Goal: Information Seeking & Learning: Learn about a topic

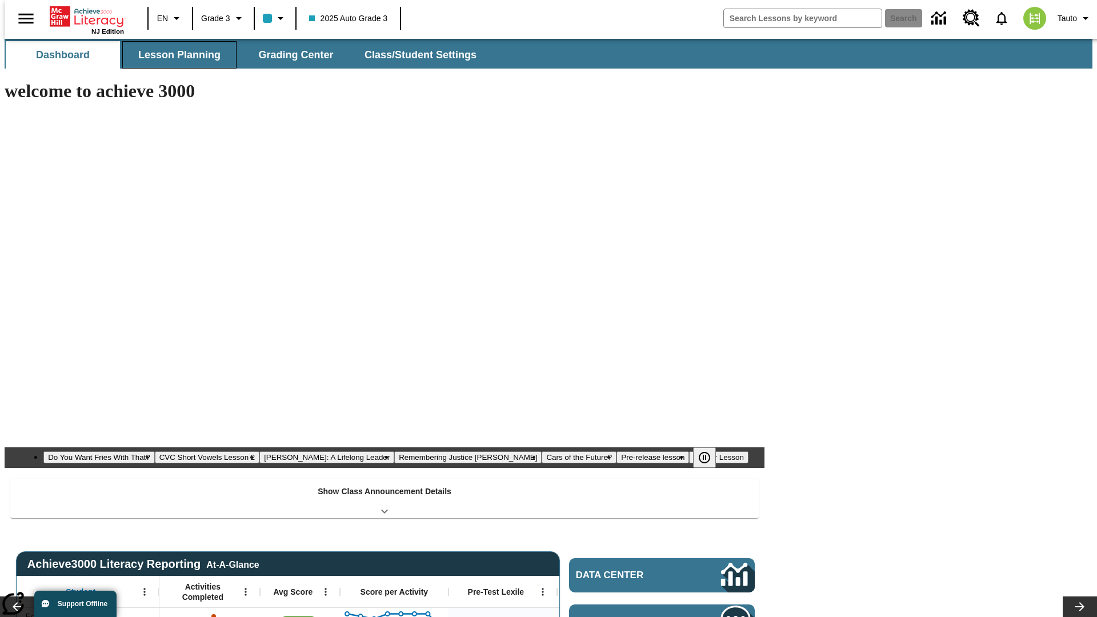
click at [175, 55] on button "Lesson Planning" at bounding box center [179, 54] width 114 height 27
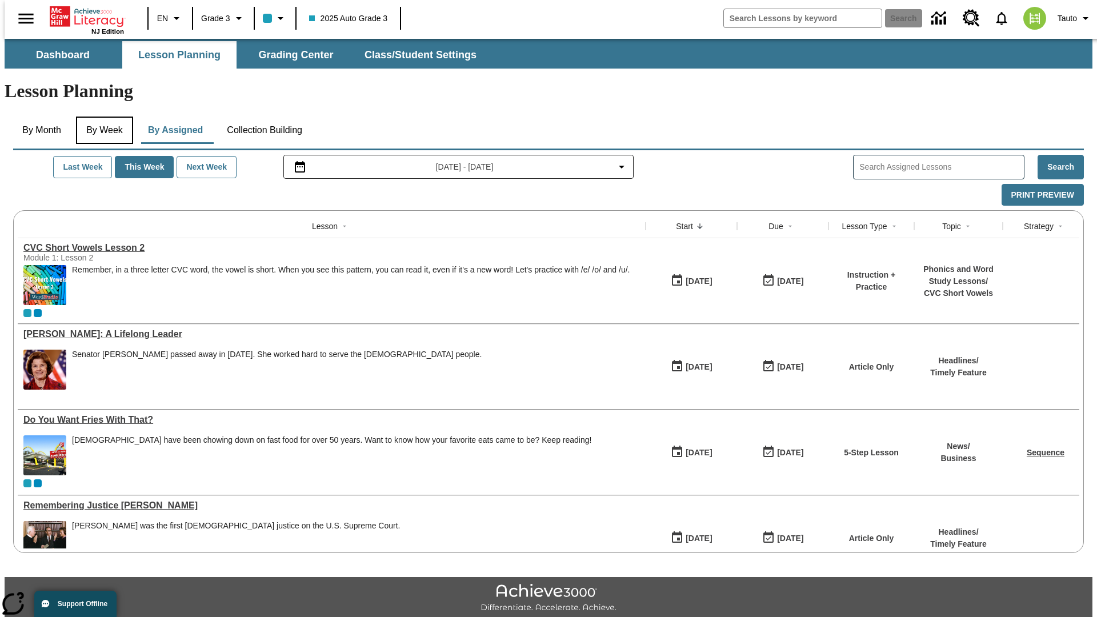
click at [102, 117] on button "By Week" at bounding box center [104, 130] width 57 height 27
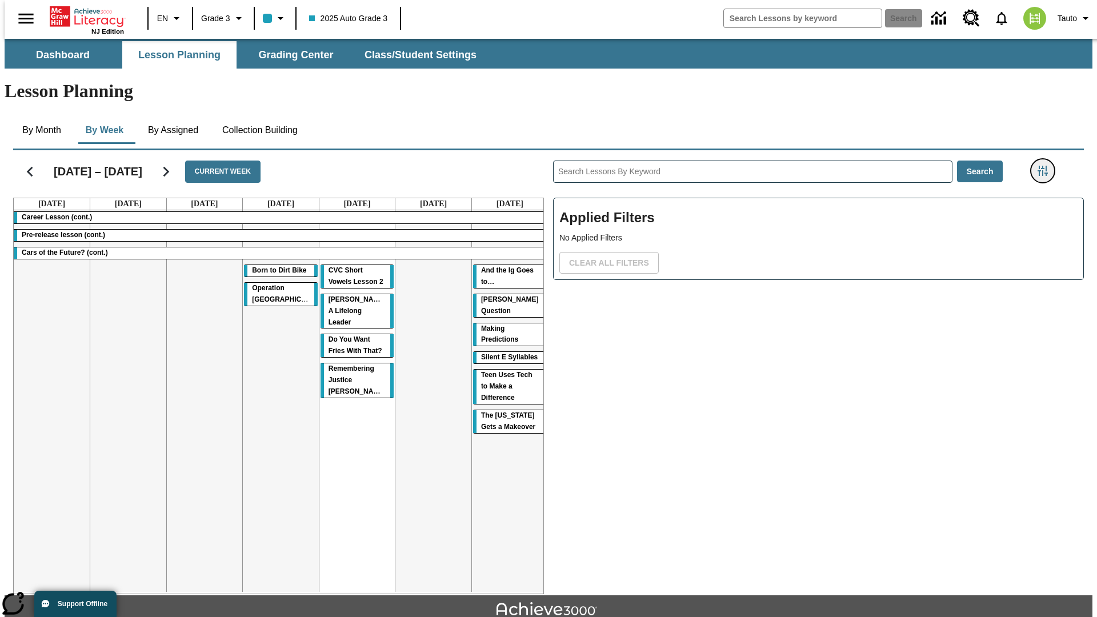
click at [1046, 166] on icon "Filters Side menu" at bounding box center [1043, 171] width 10 height 10
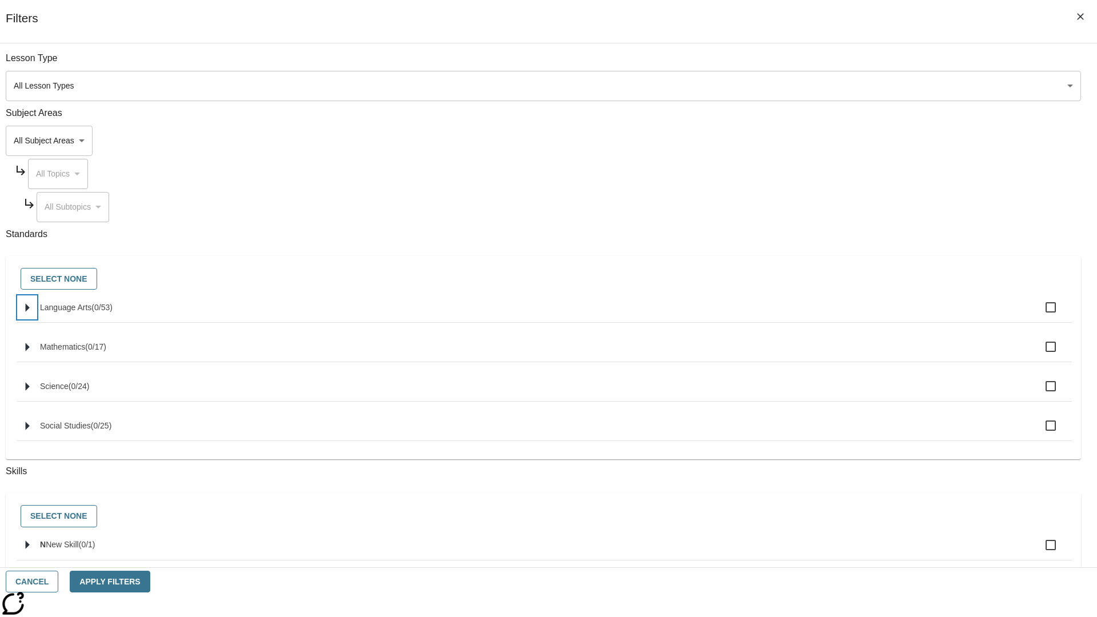
click at [30, 312] on icon "Select standards" at bounding box center [28, 307] width 4 height 9
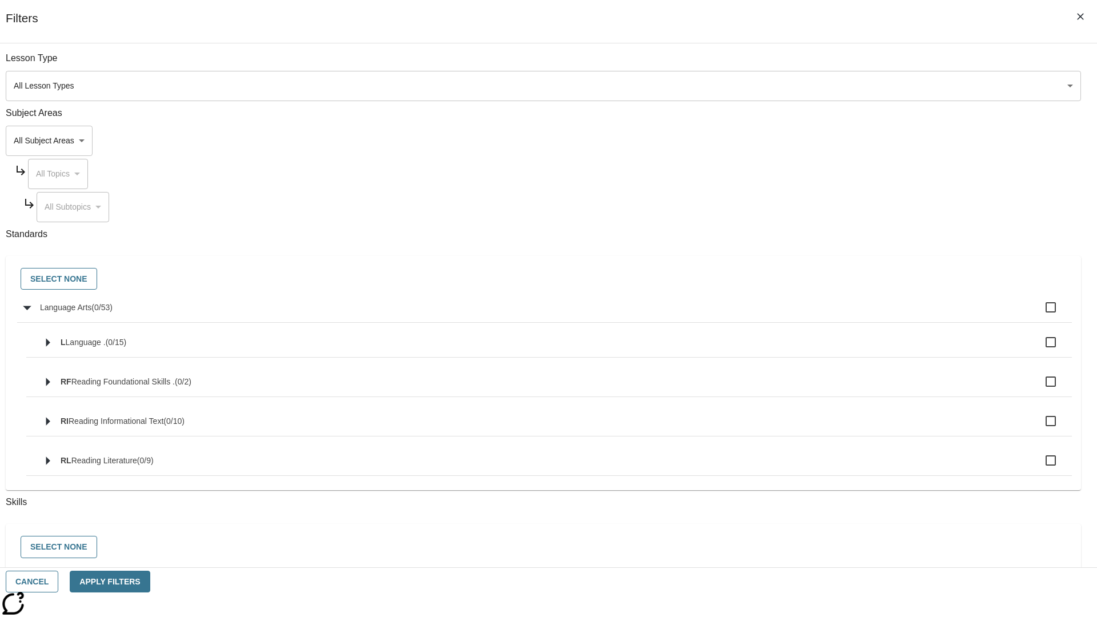
click at [831, 314] on label "Language Arts ( 0 / 53 )" at bounding box center [551, 307] width 1023 height 24
click at [1039, 314] on input "Language Arts ( 0 / 53 )" at bounding box center [1051, 307] width 24 height 24
checkbox input "true"
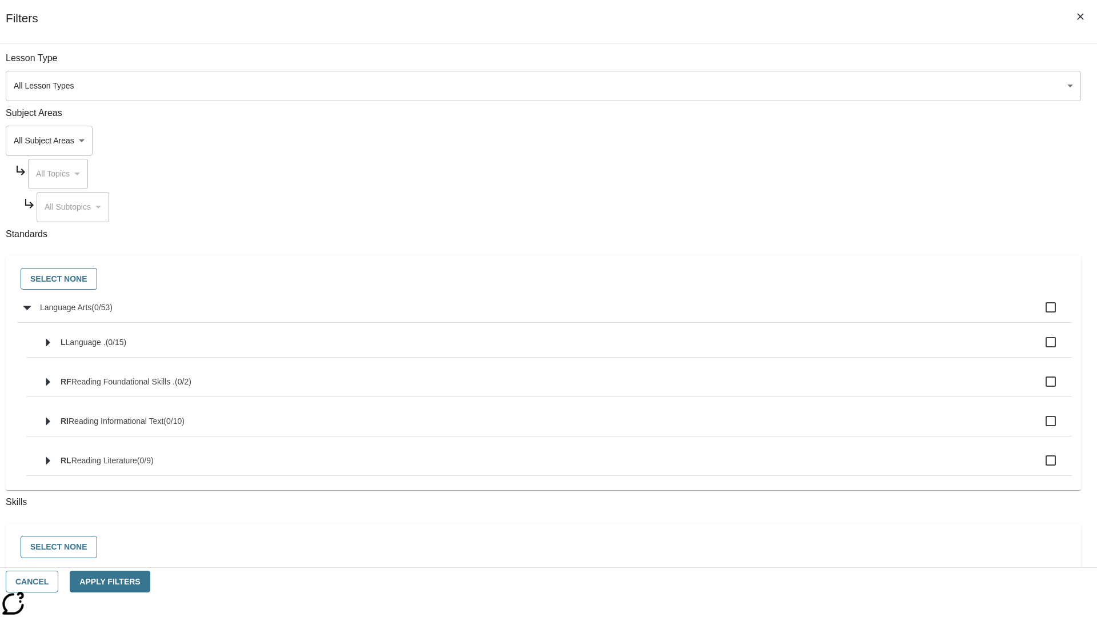
checkbox input "true"
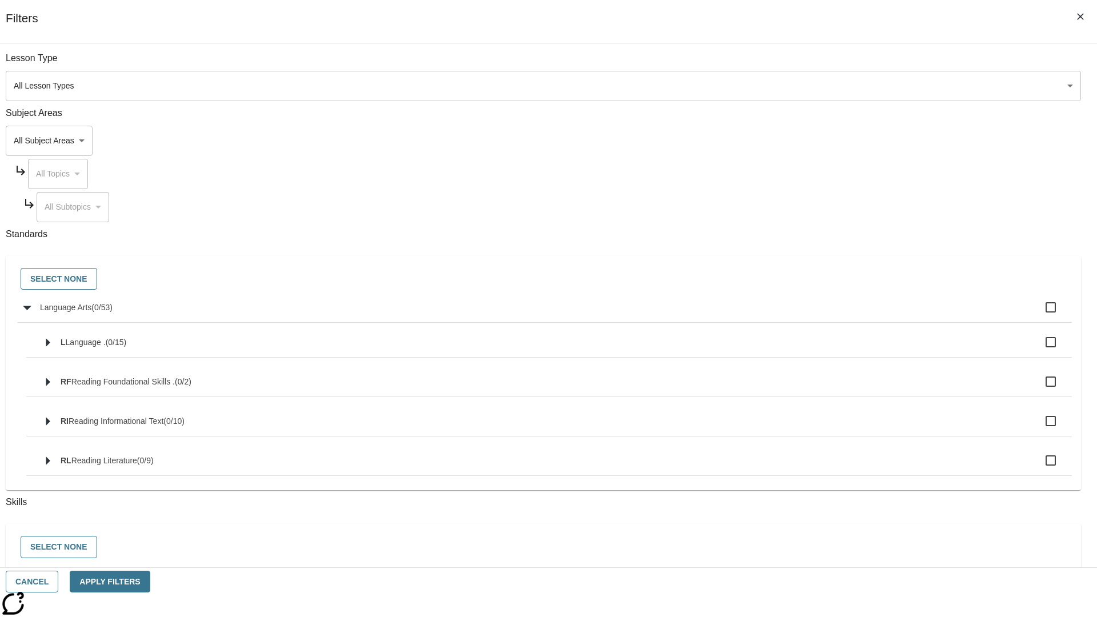
checkbox input "true"
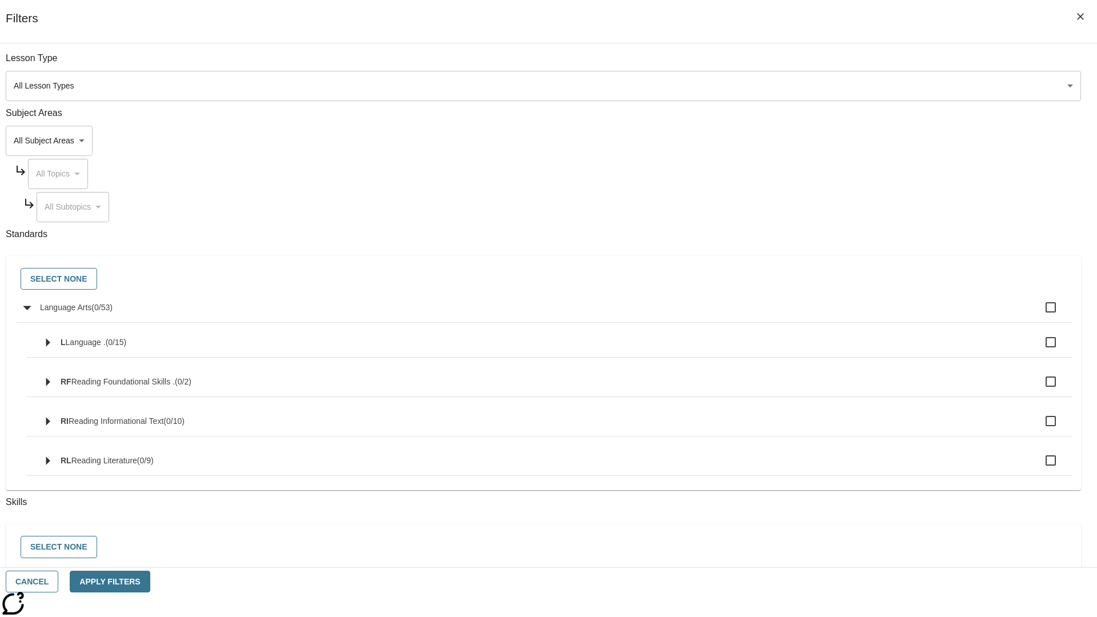
checkbox input "true"
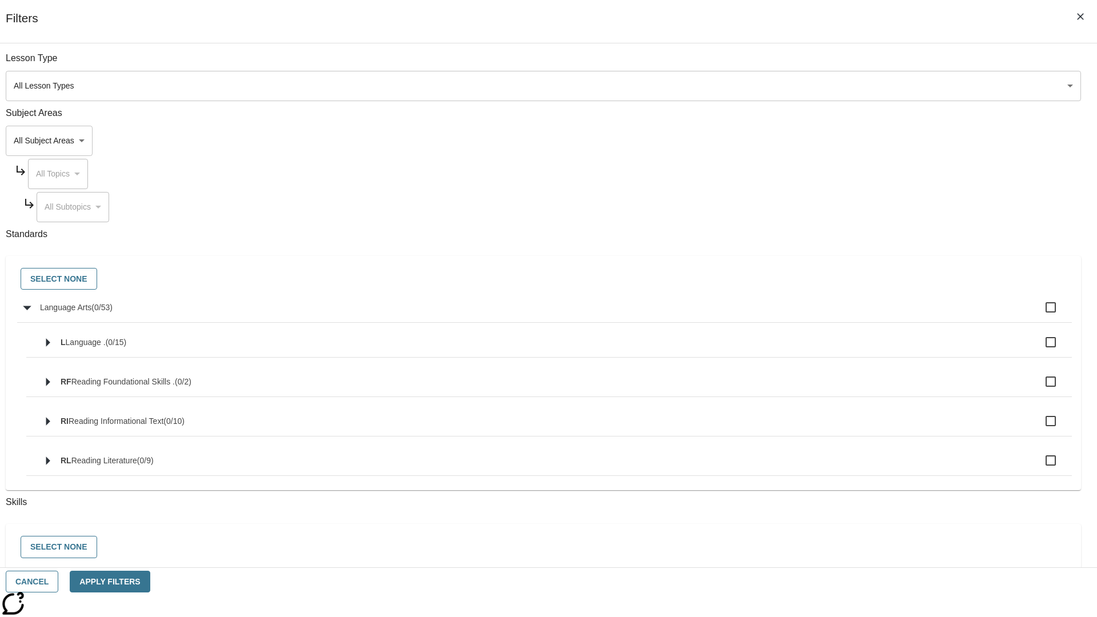
checkbox input "true"
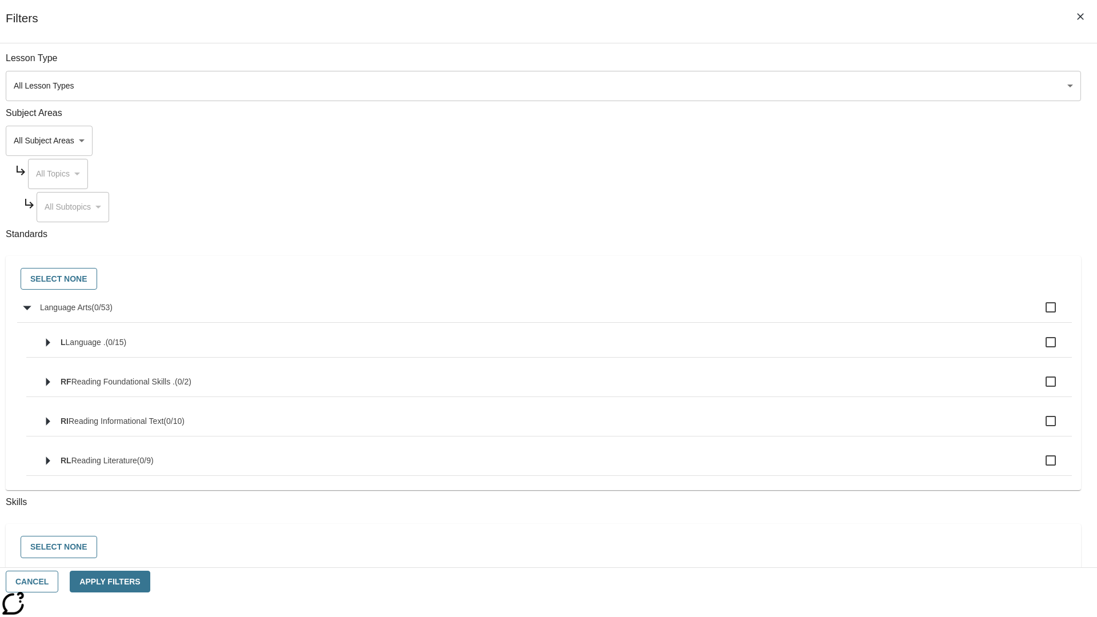
checkbox input "true"
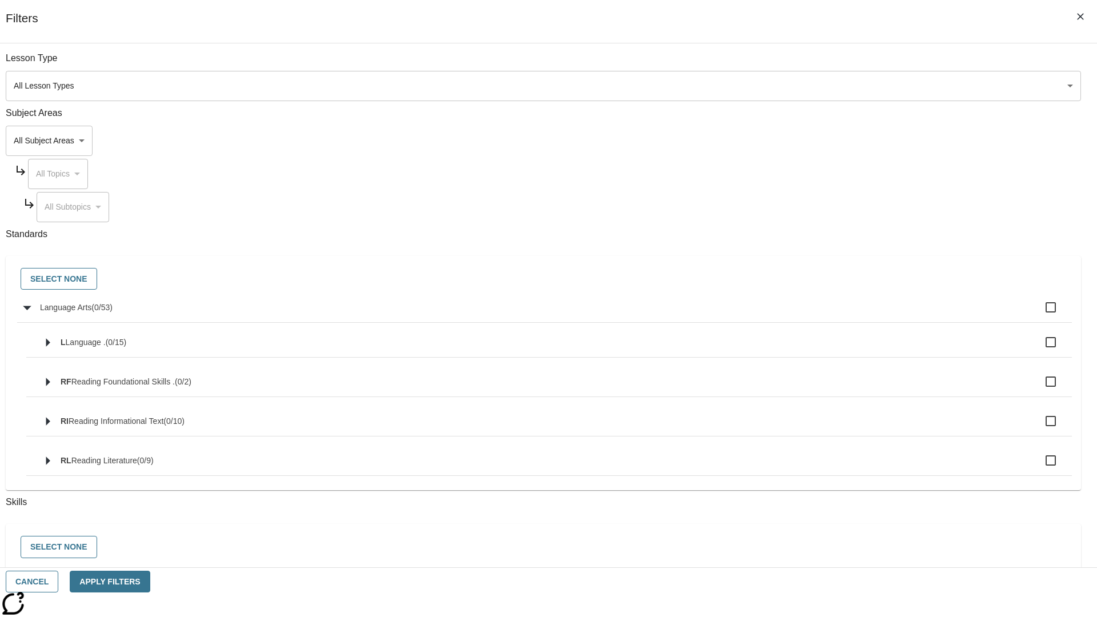
checkbox input "true"
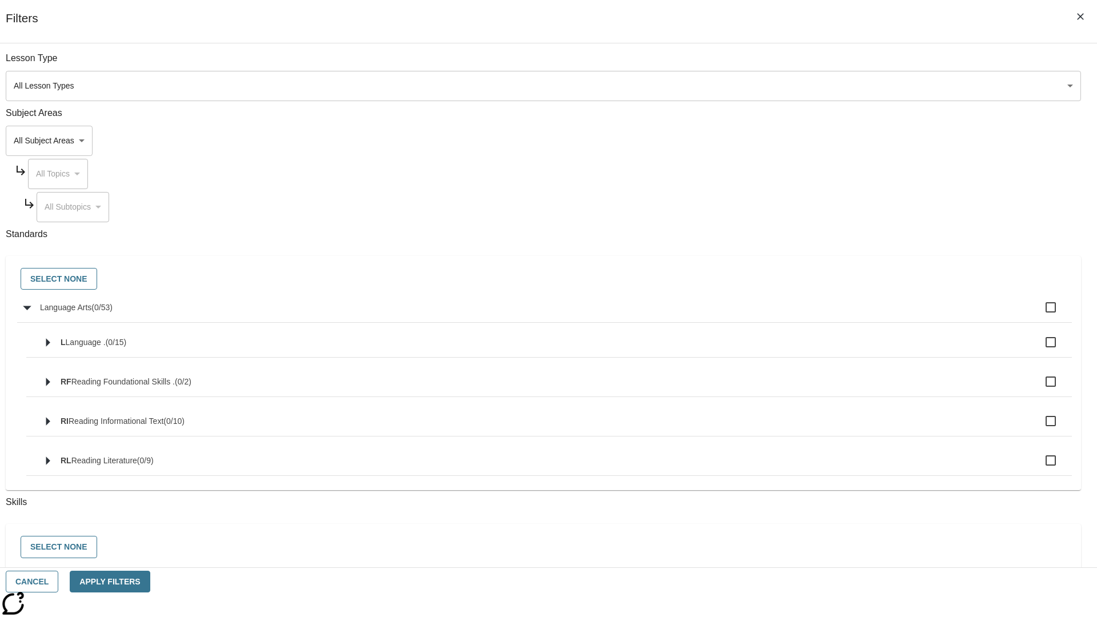
checkbox input "true"
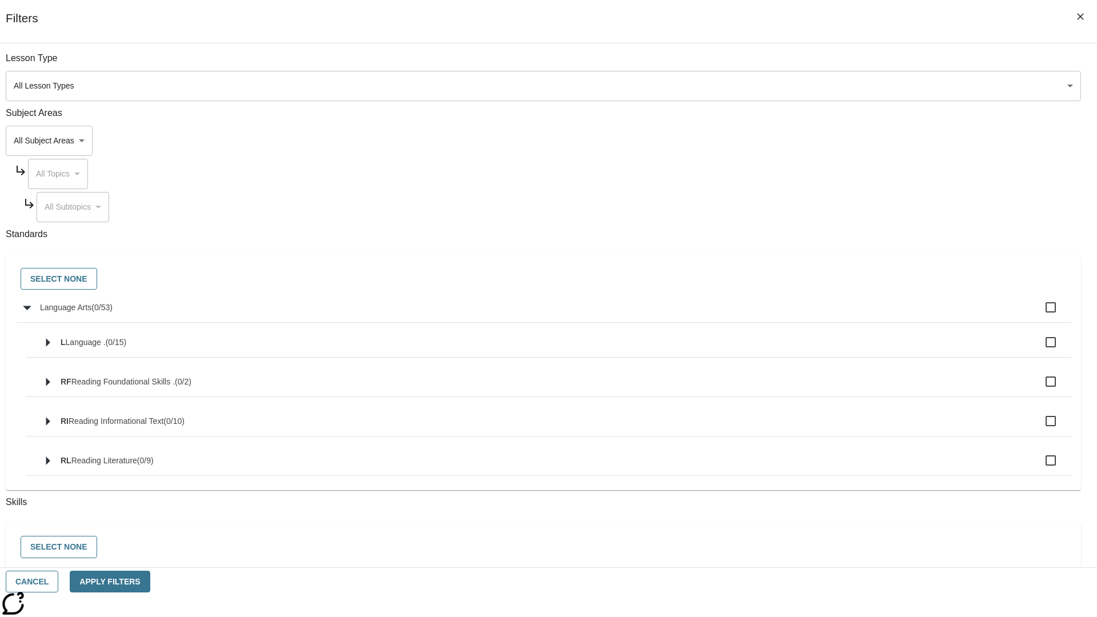
checkbox input "true"
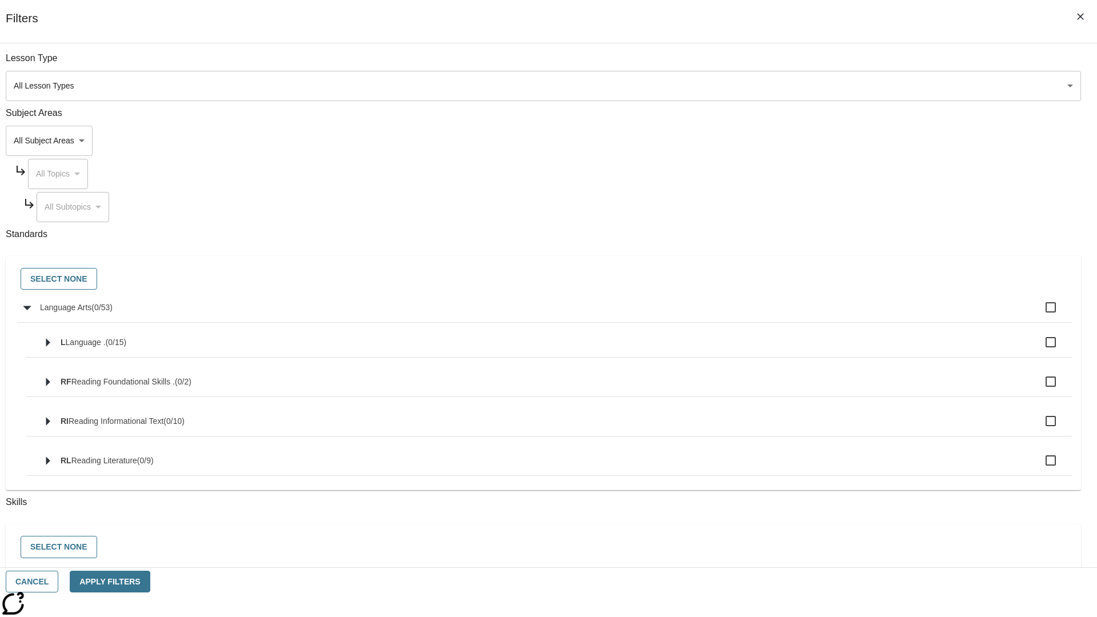
checkbox input "true"
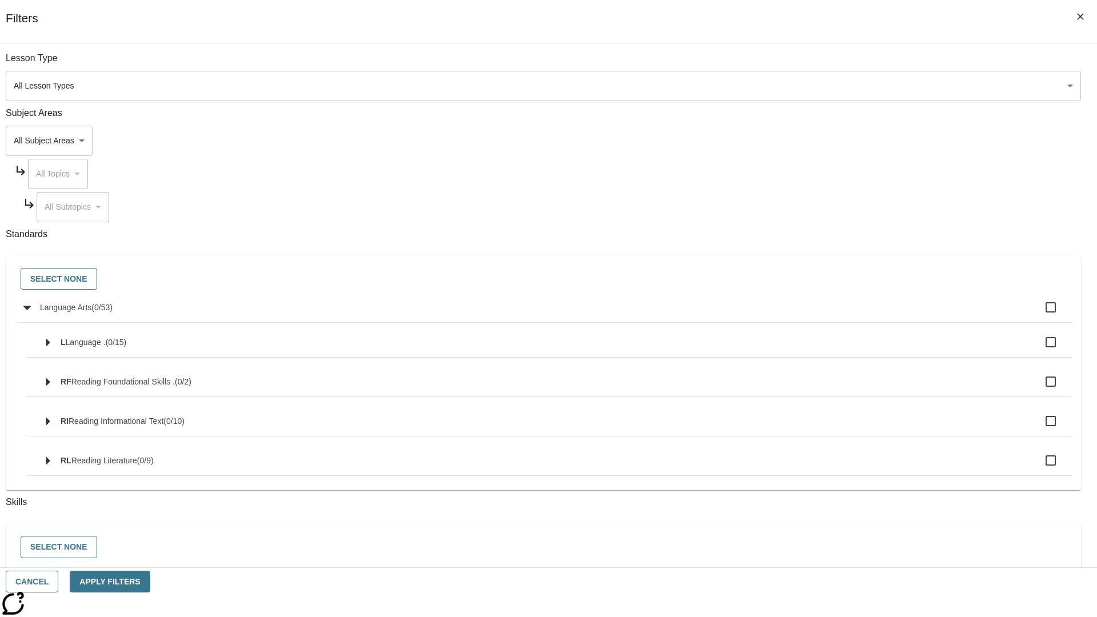
checkbox input "true"
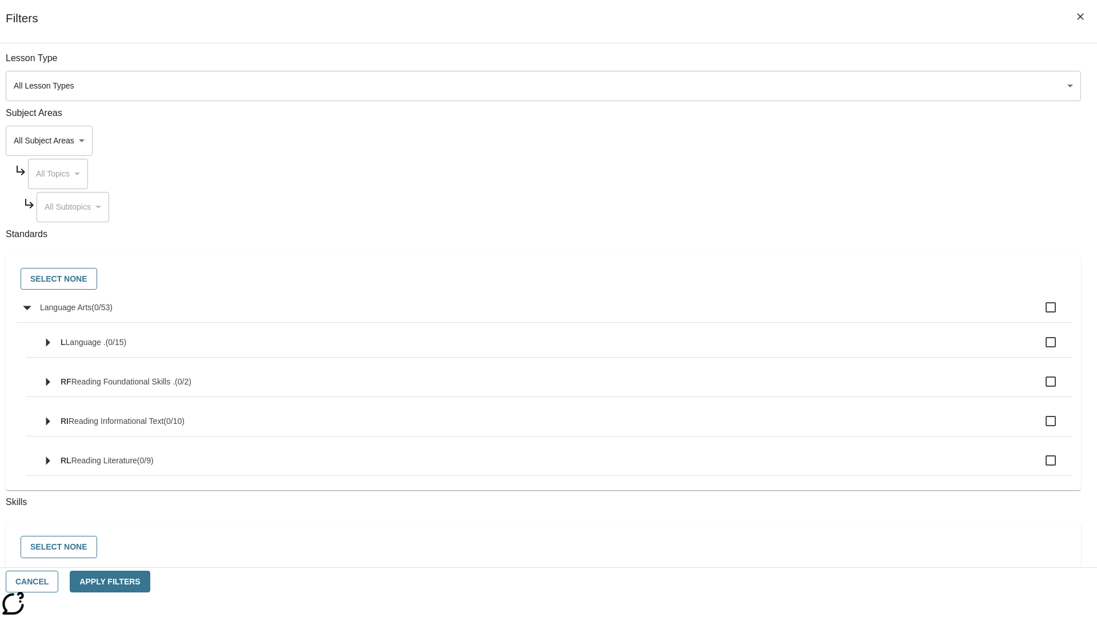
checkbox input "true"
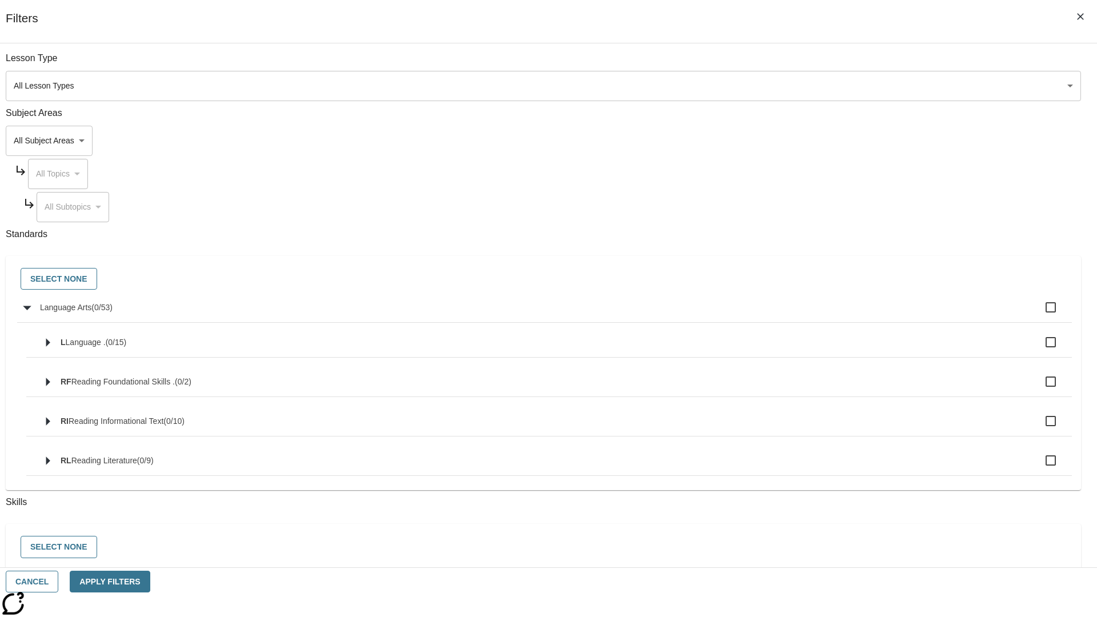
checkbox input "true"
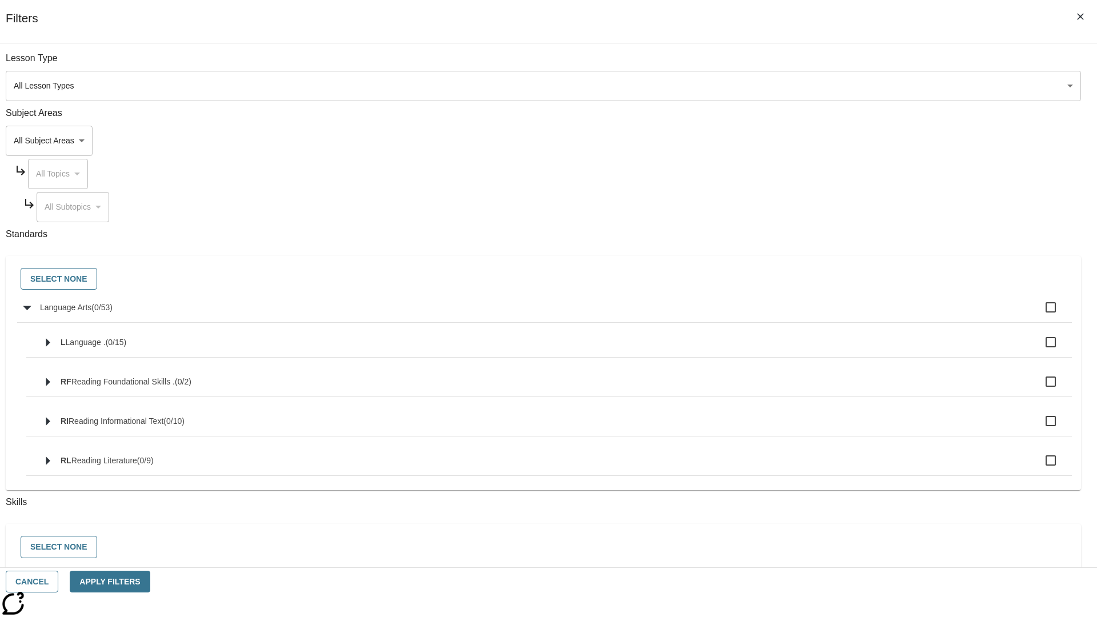
checkbox input "true"
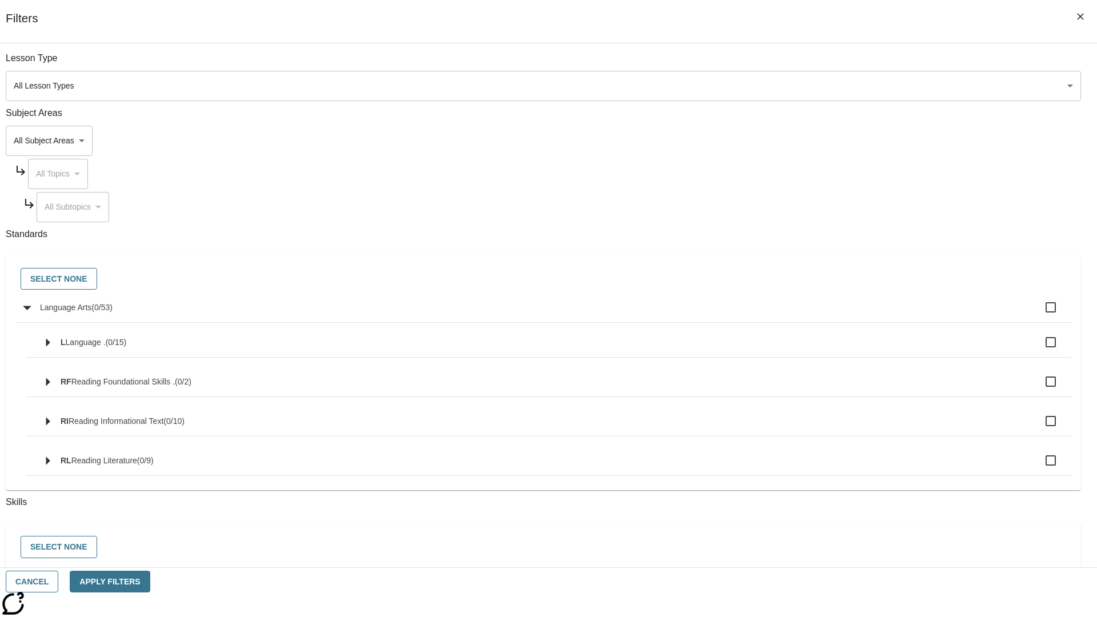
checkbox input "true"
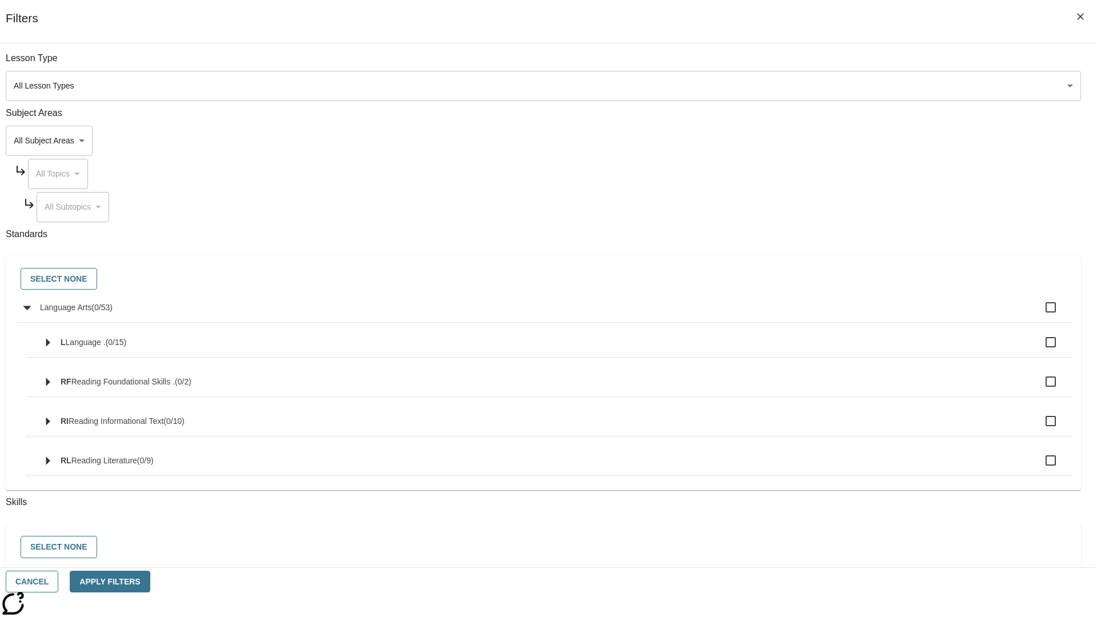
checkbox input "true"
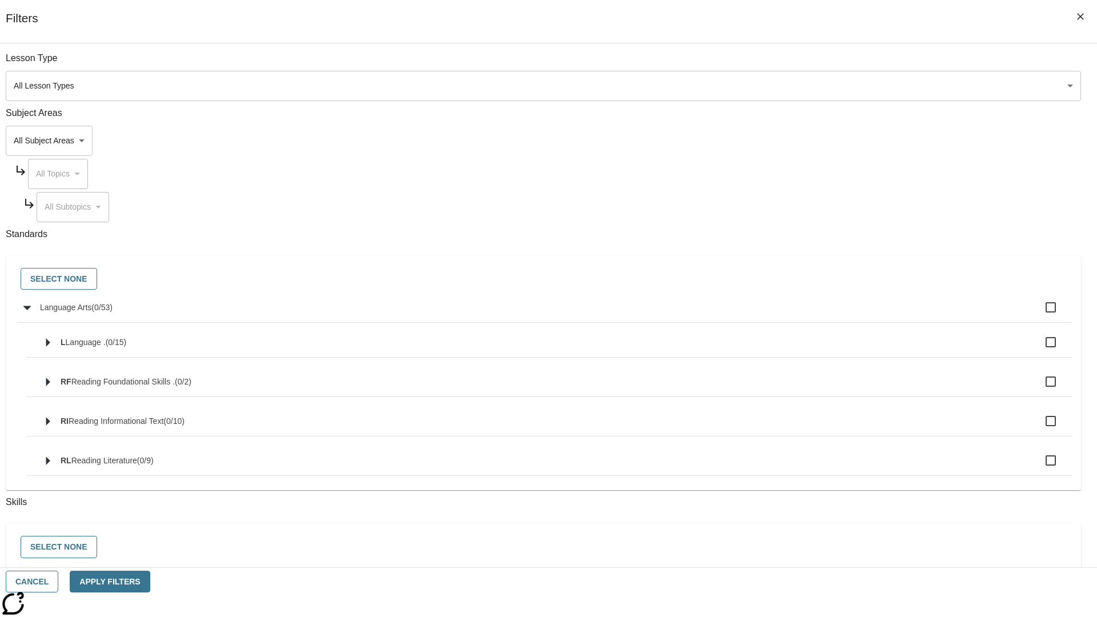
checkbox input "true"
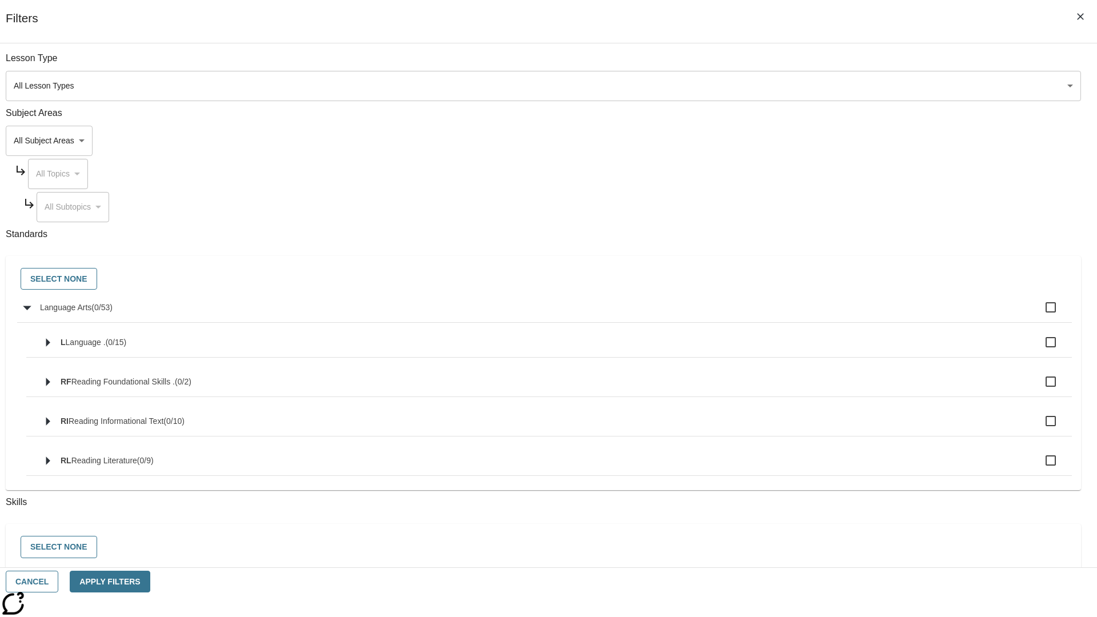
checkbox input "true"
click at [97, 279] on button "Select None" at bounding box center [59, 279] width 77 height 22
checkbox input "false"
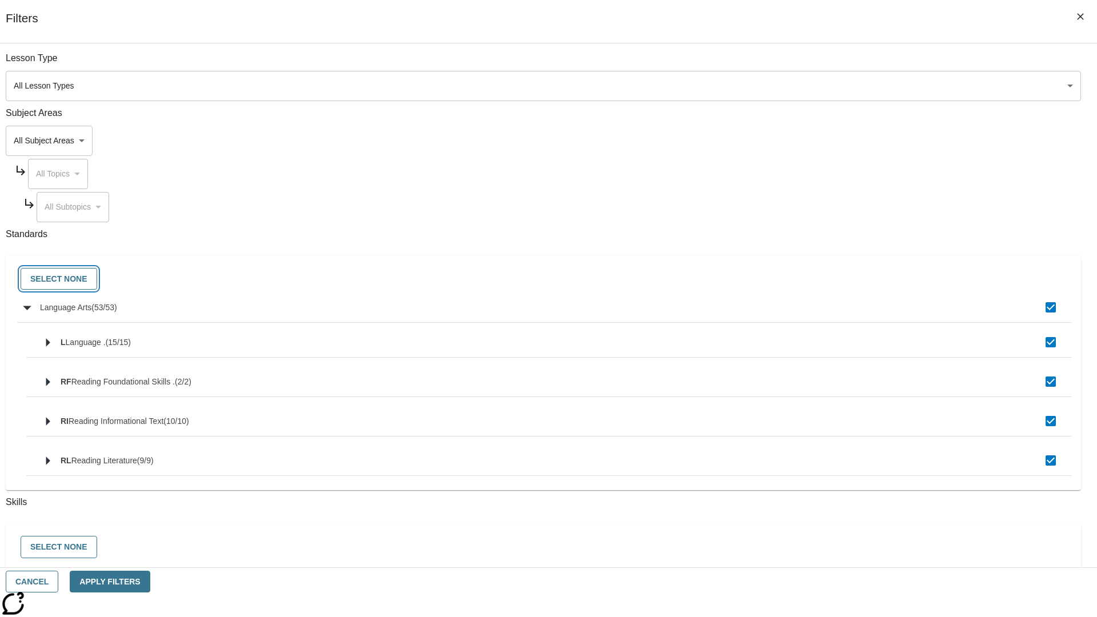
checkbox input "false"
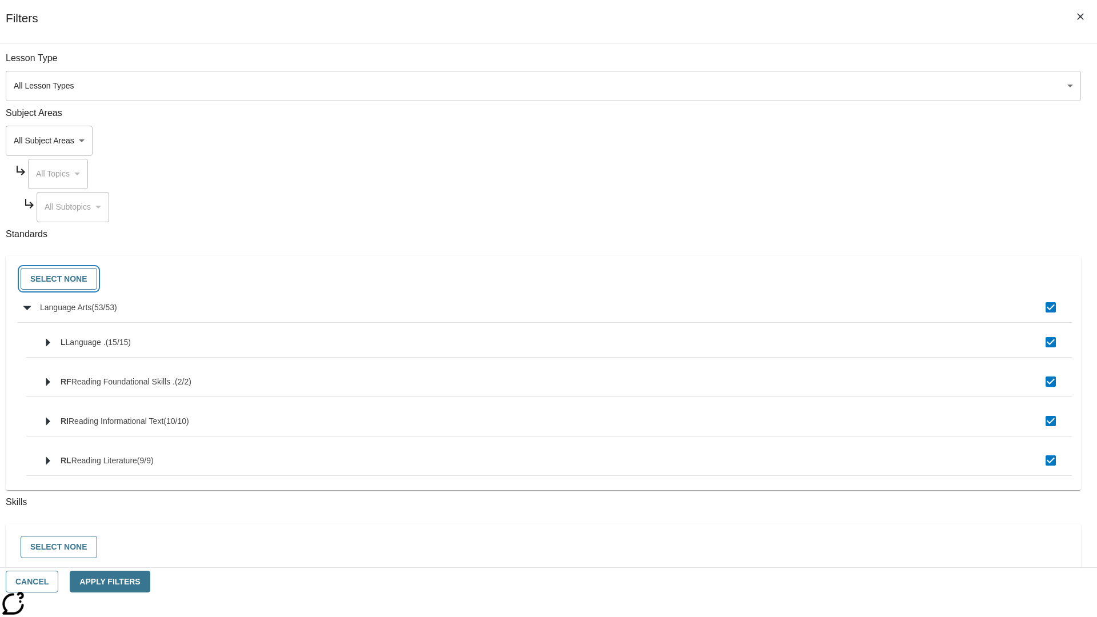
checkbox input "false"
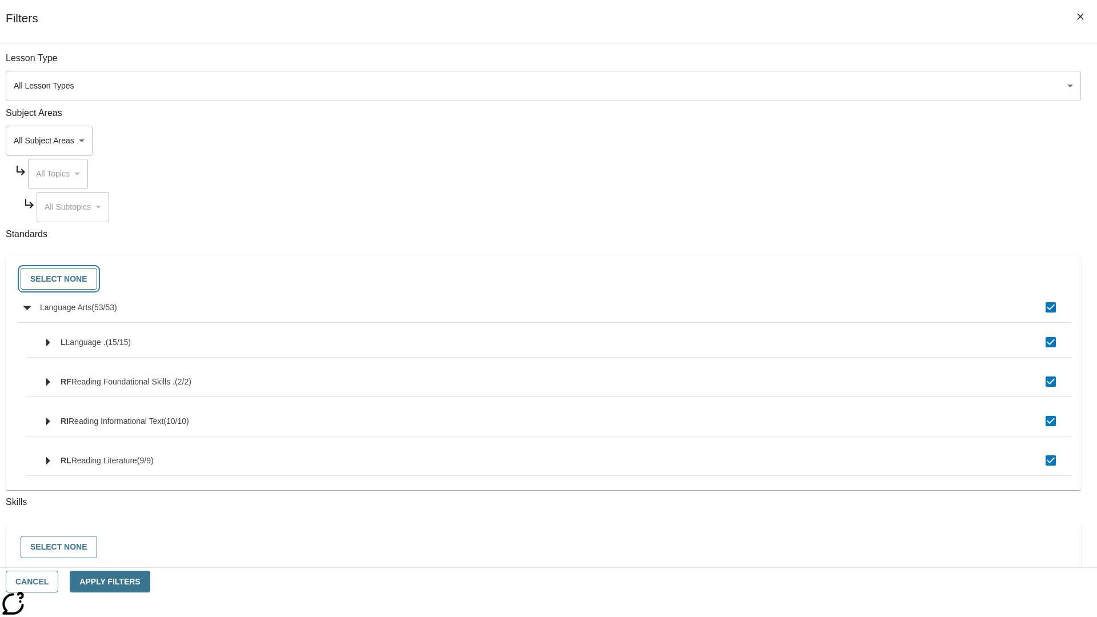
checkbox input "false"
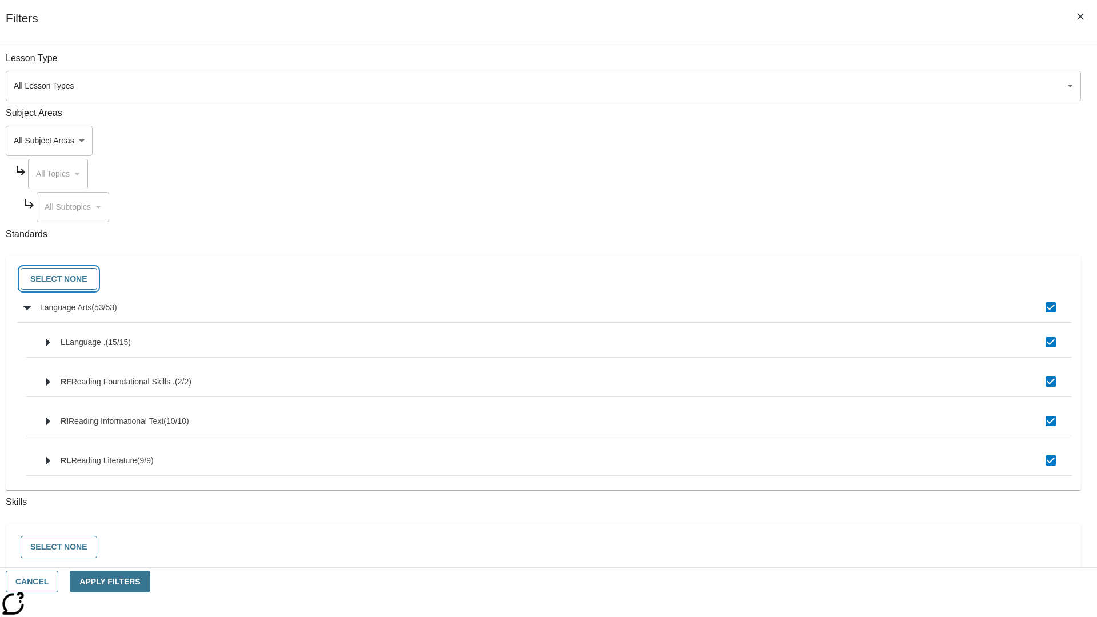
checkbox input "false"
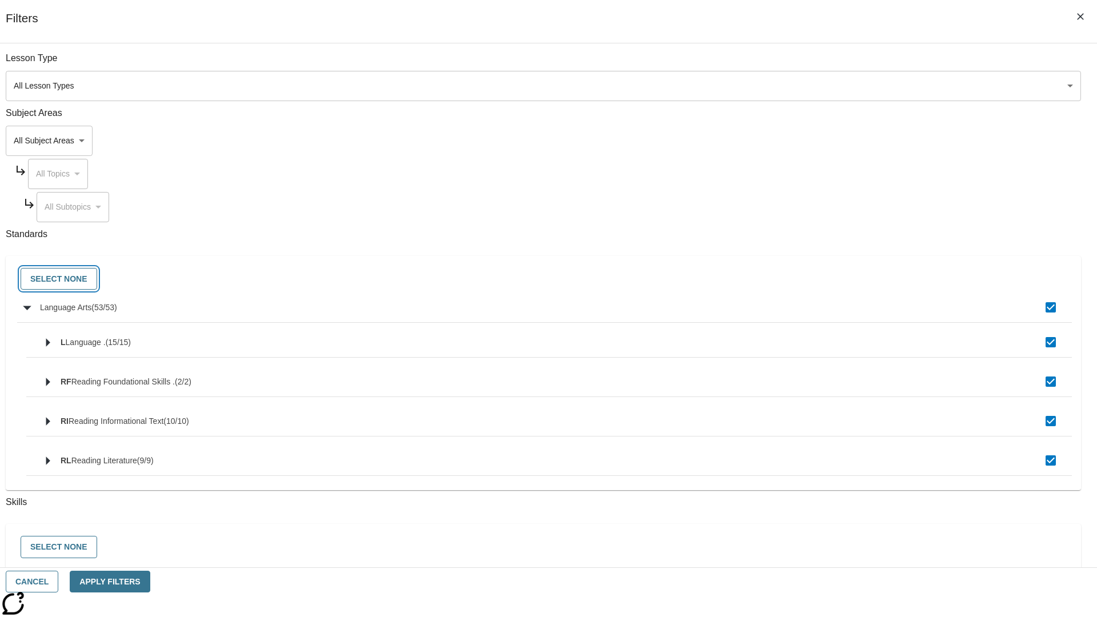
checkbox input "false"
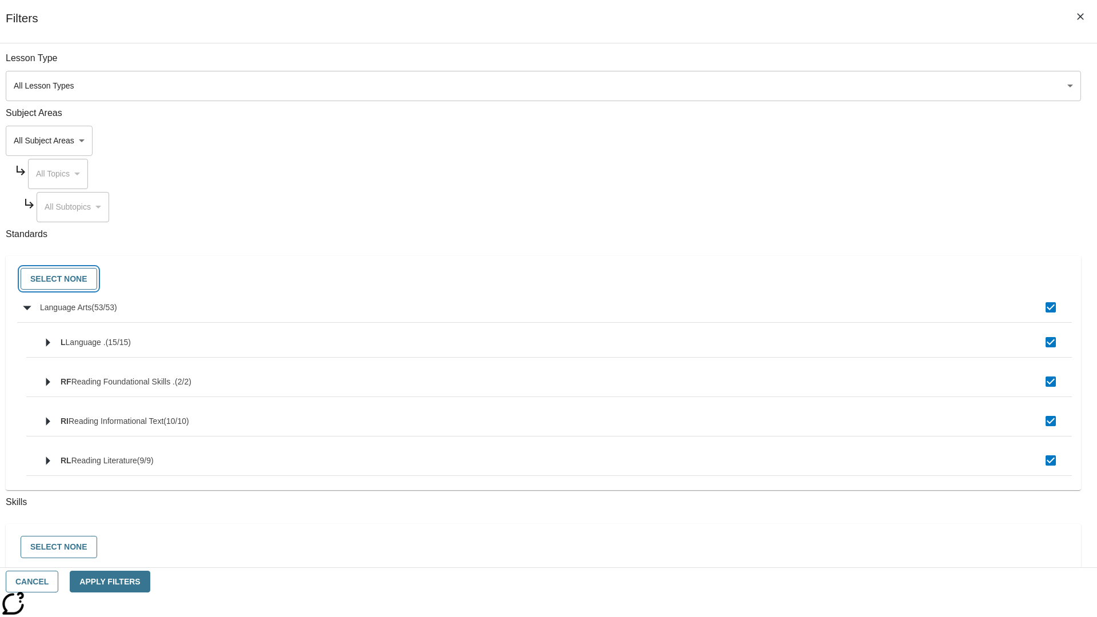
checkbox input "false"
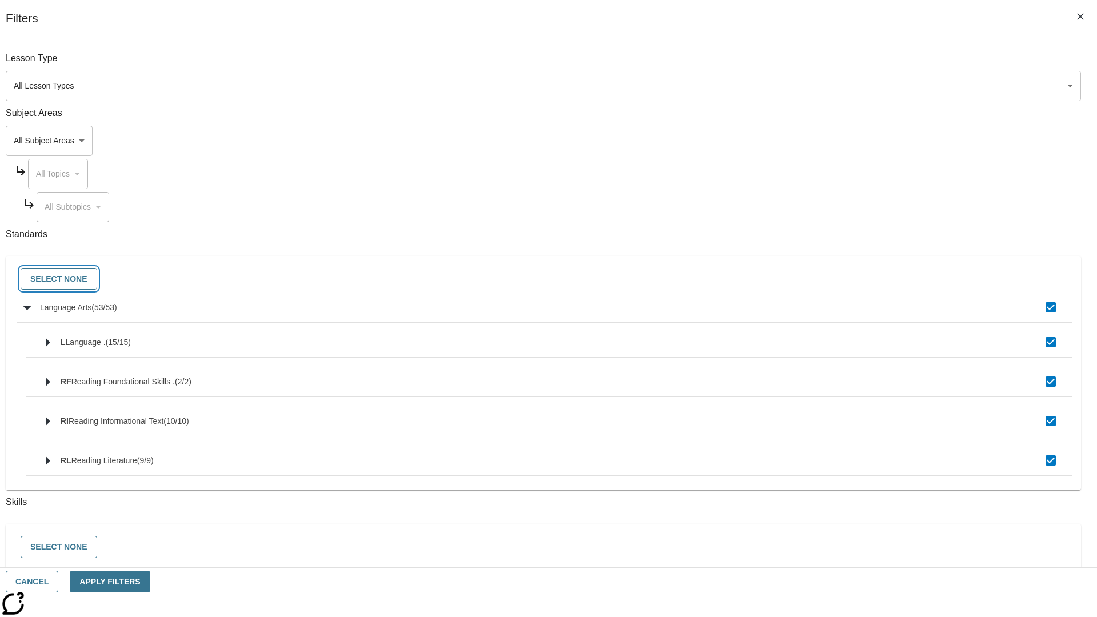
checkbox input "false"
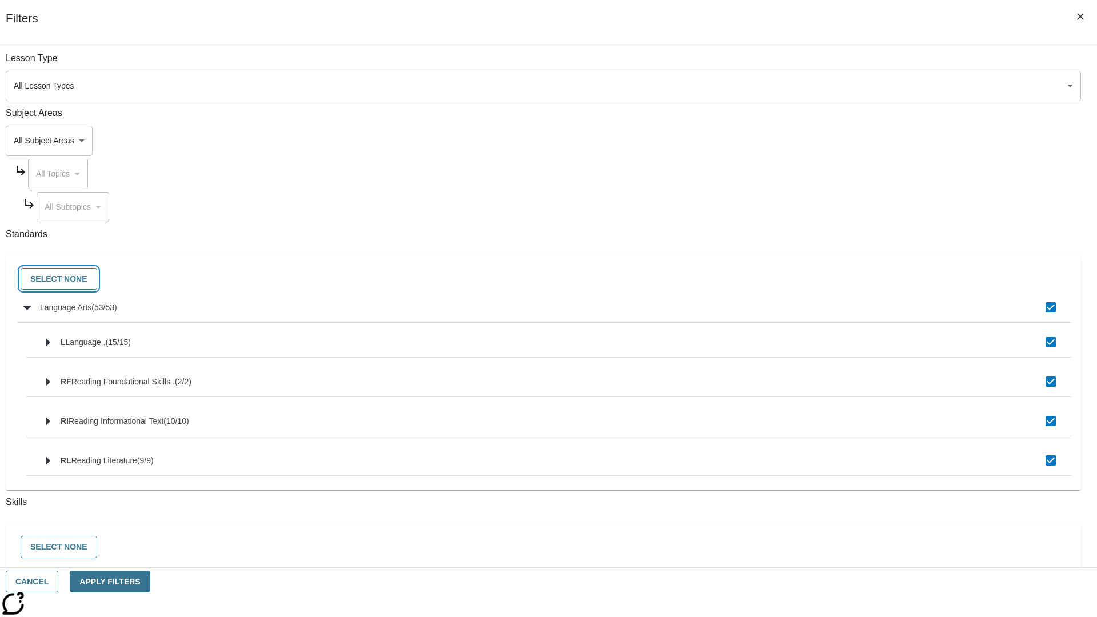
checkbox input "false"
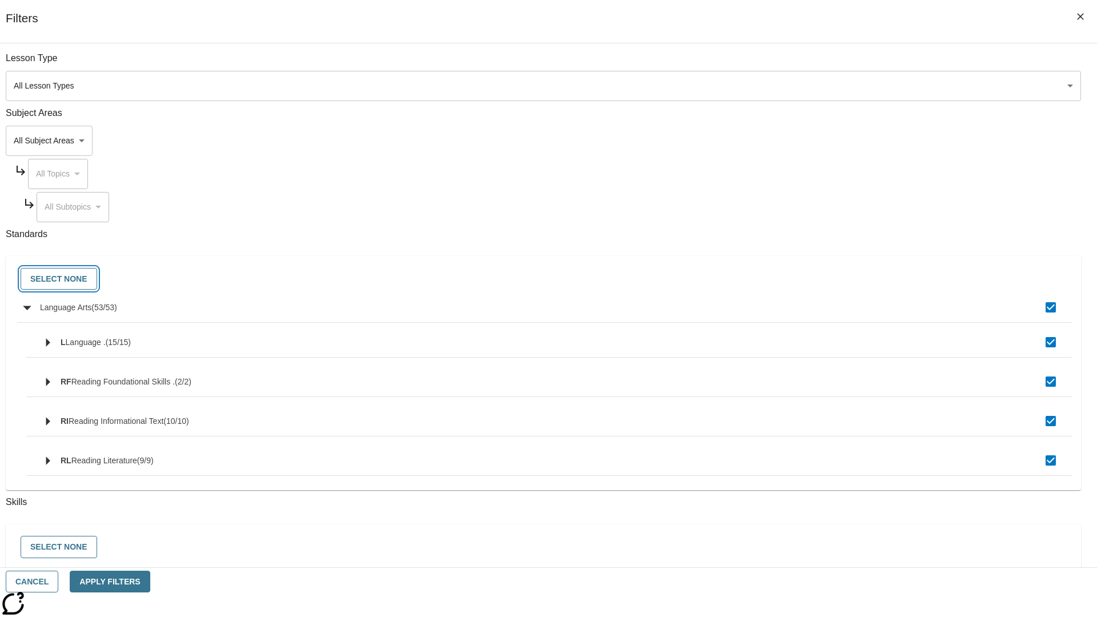
checkbox input "false"
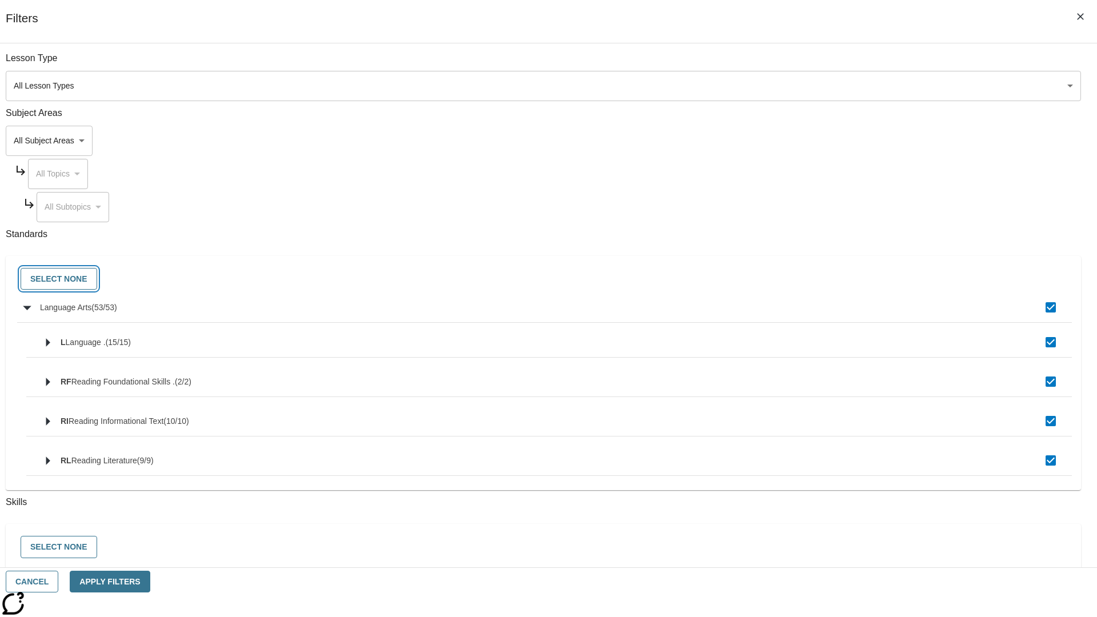
checkbox input "false"
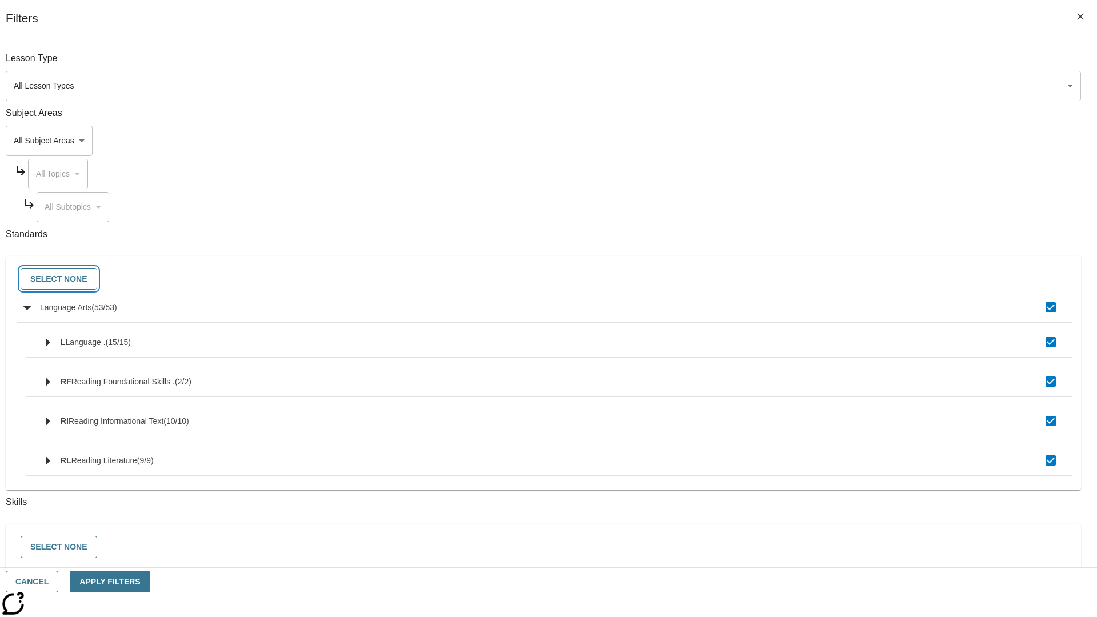
checkbox input "false"
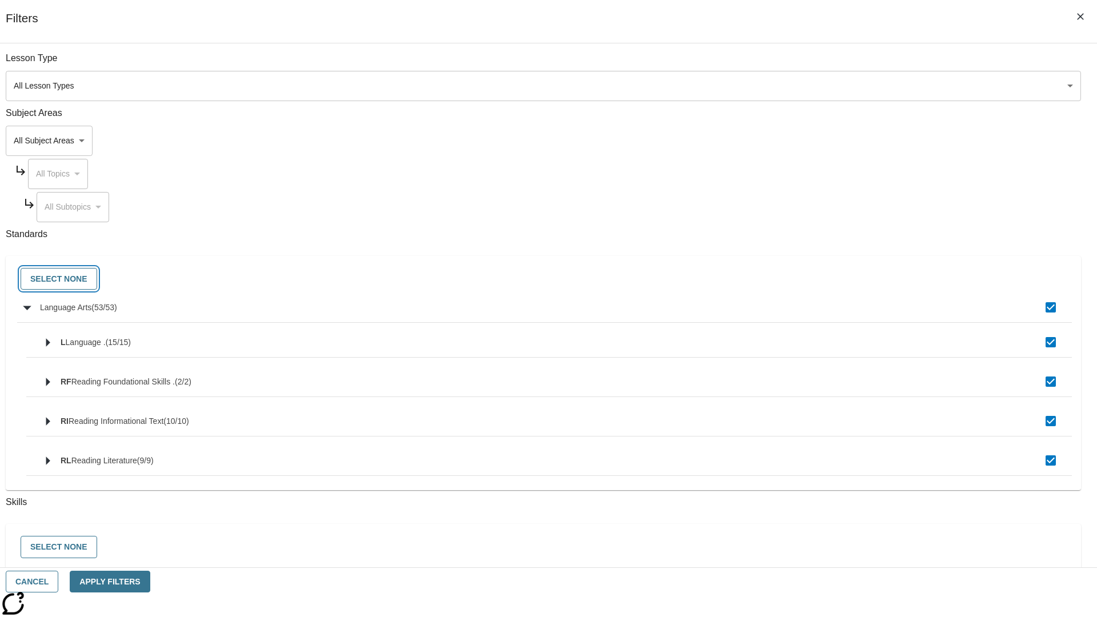
checkbox input "false"
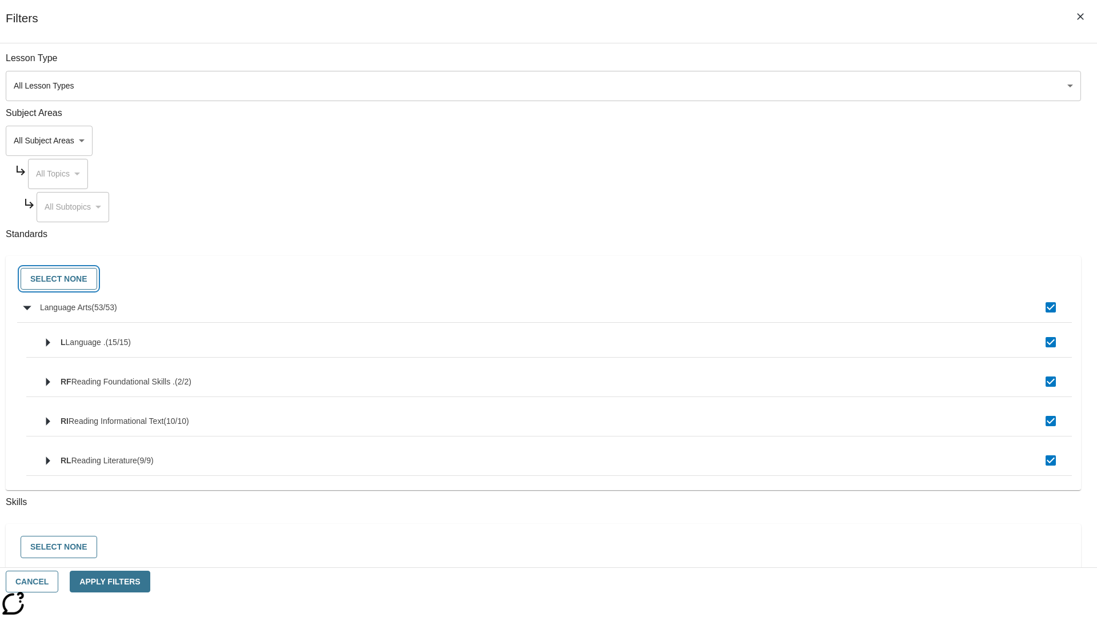
checkbox input "false"
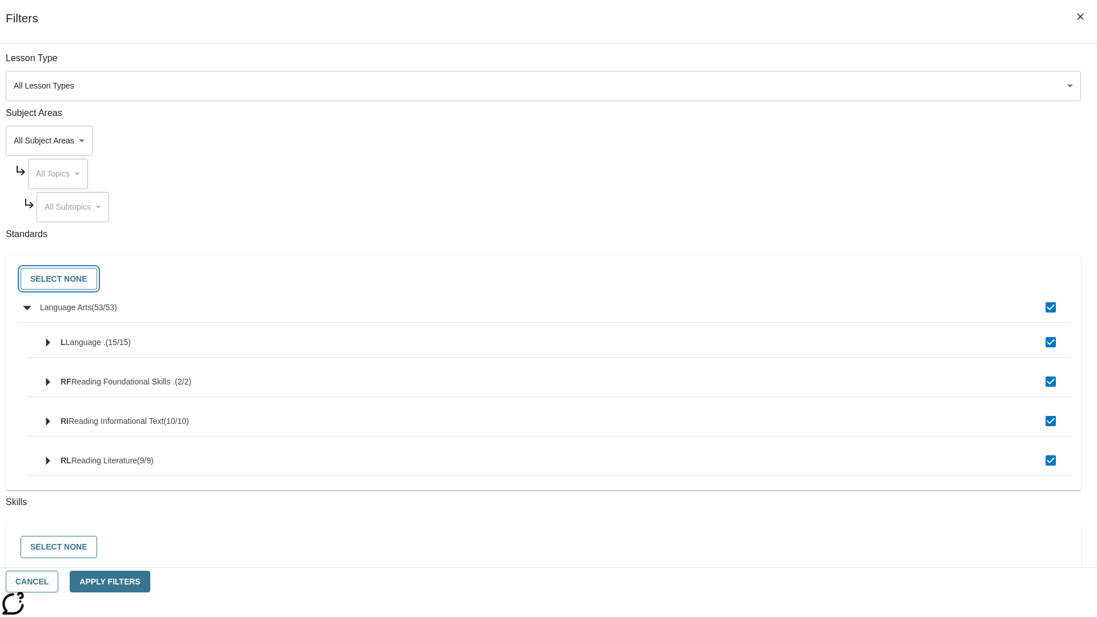
checkbox input "false"
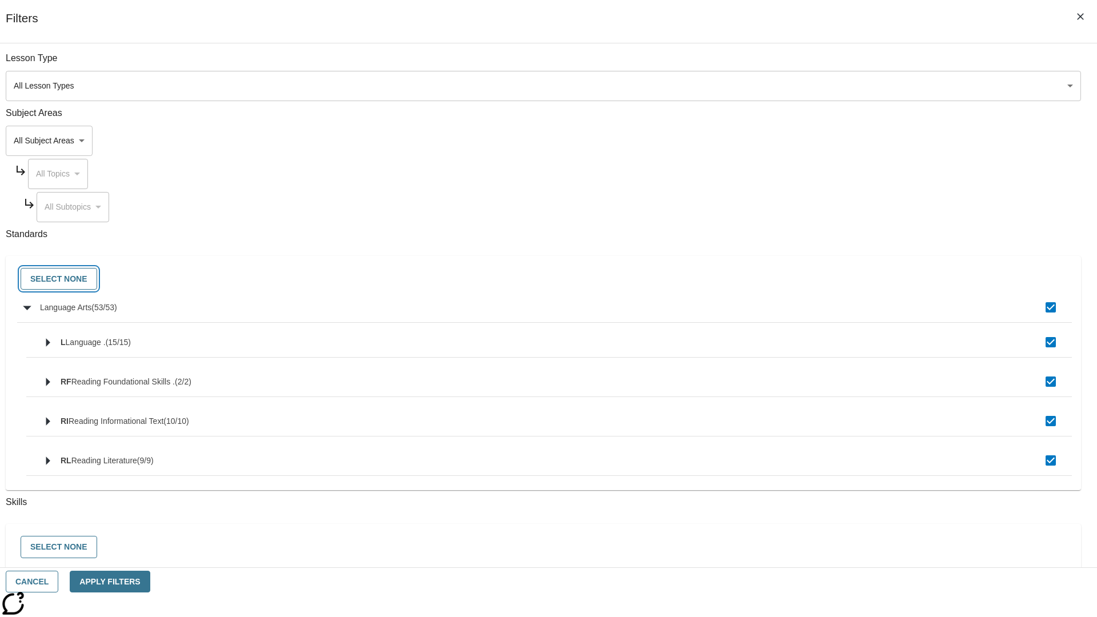
checkbox input "false"
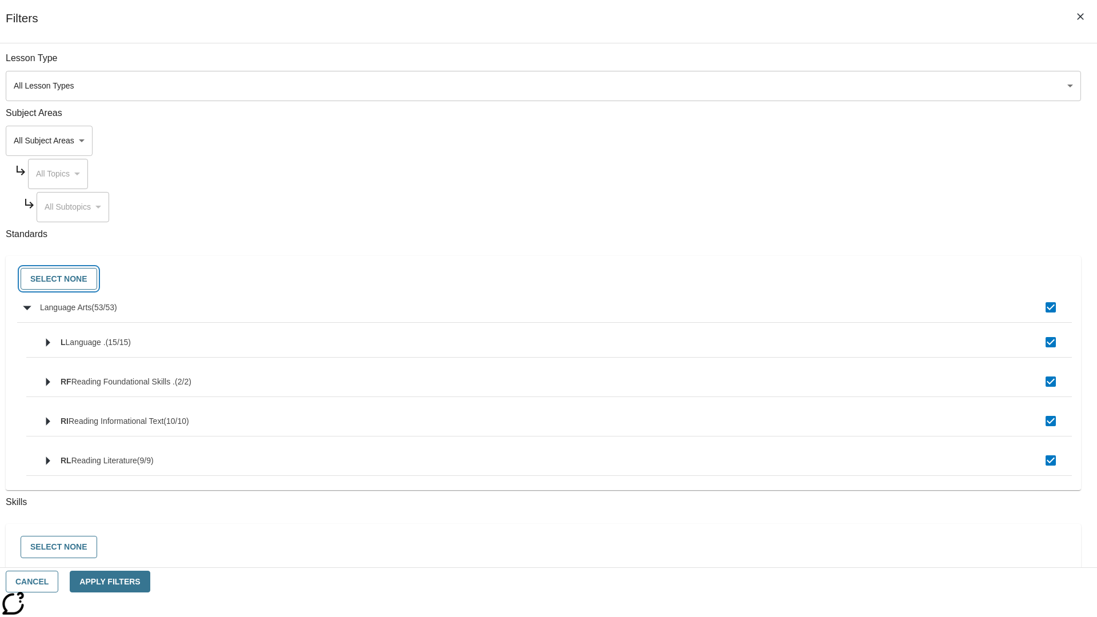
checkbox input "false"
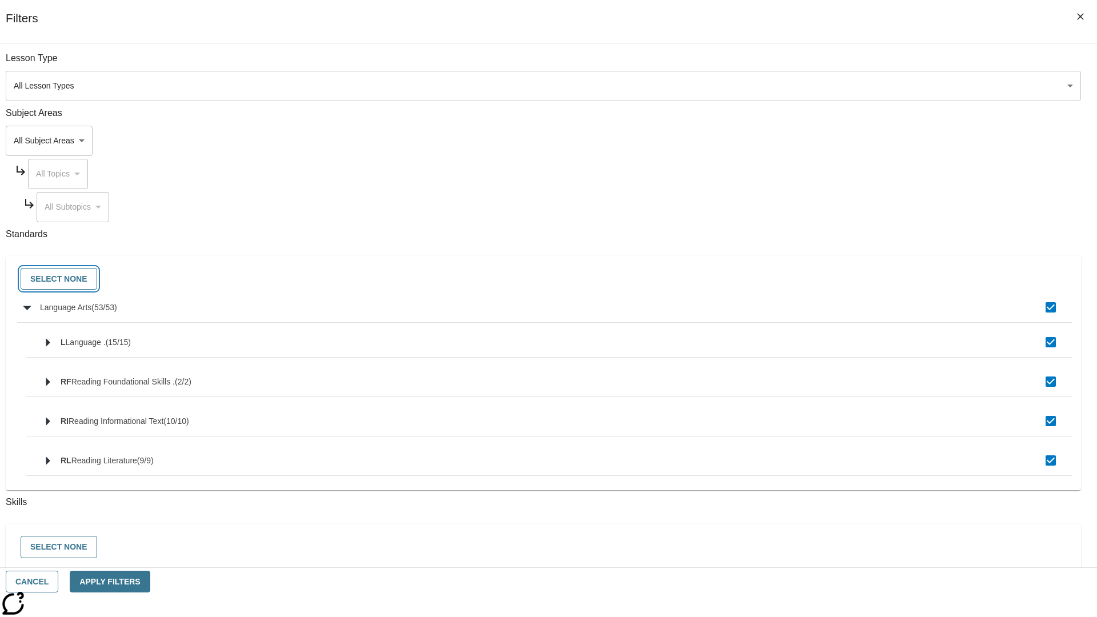
checkbox input "false"
click at [58, 582] on button "Cancel" at bounding box center [32, 582] width 53 height 22
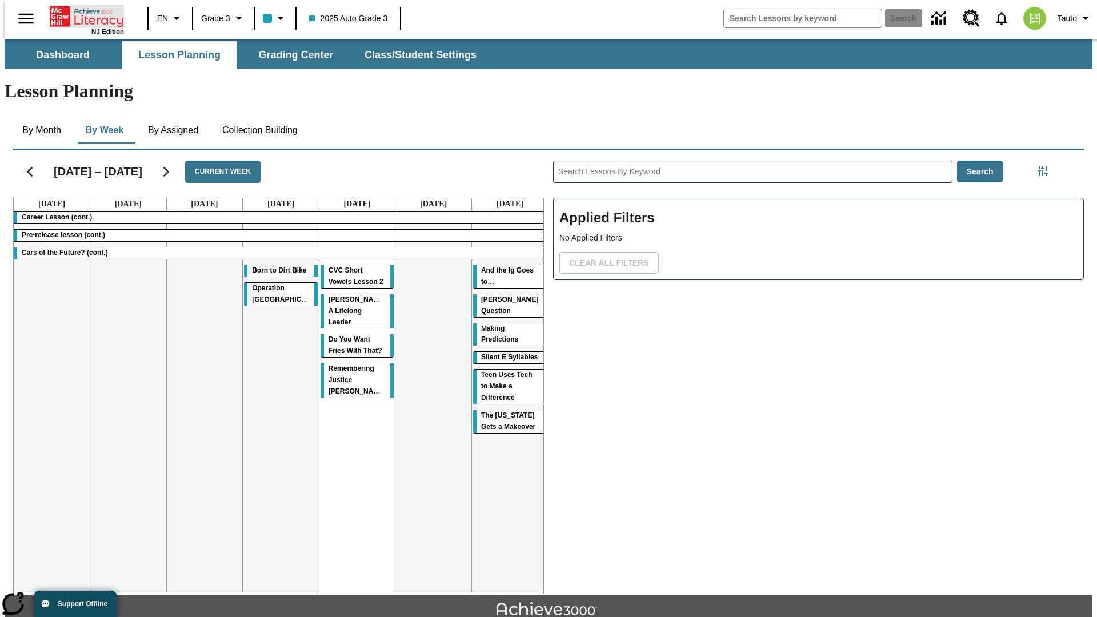
click at [82, 15] on icon "Home" at bounding box center [88, 16] width 76 height 23
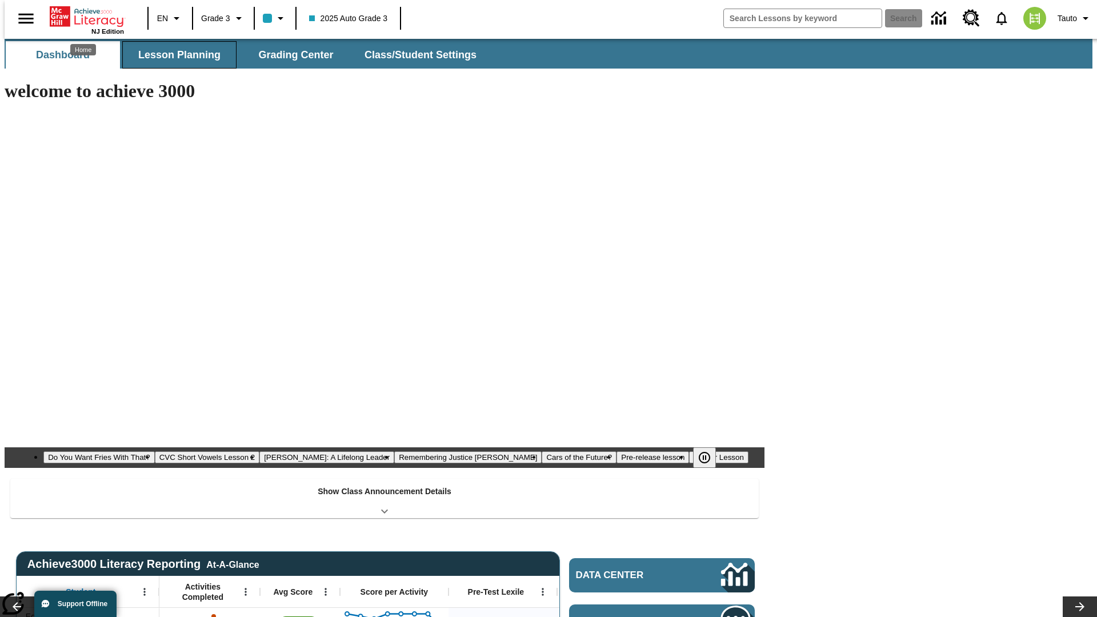
click at [175, 55] on button "Lesson Planning" at bounding box center [179, 54] width 114 height 27
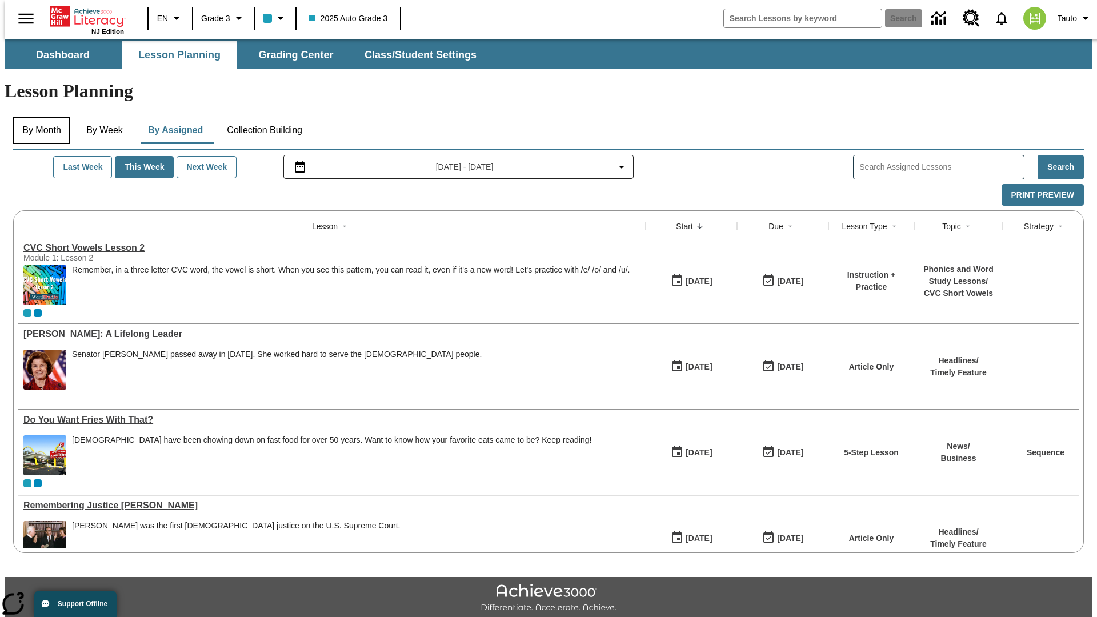
click at [38, 117] on button "By Month" at bounding box center [41, 130] width 57 height 27
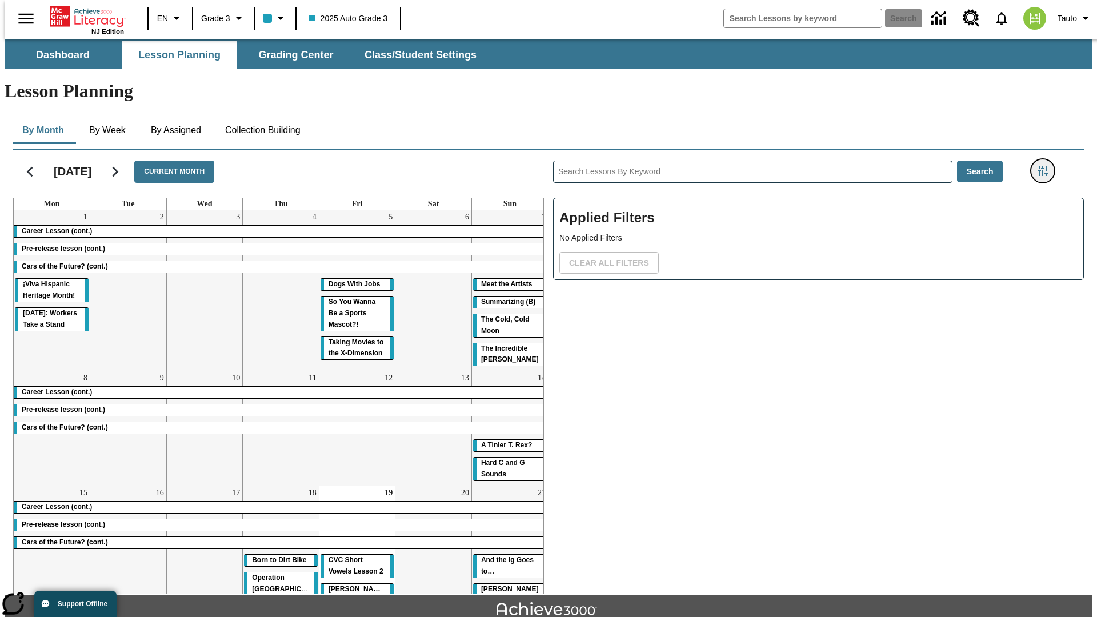
click at [1046, 166] on icon "Filters Side menu" at bounding box center [1043, 171] width 10 height 10
